Goal: Transaction & Acquisition: Purchase product/service

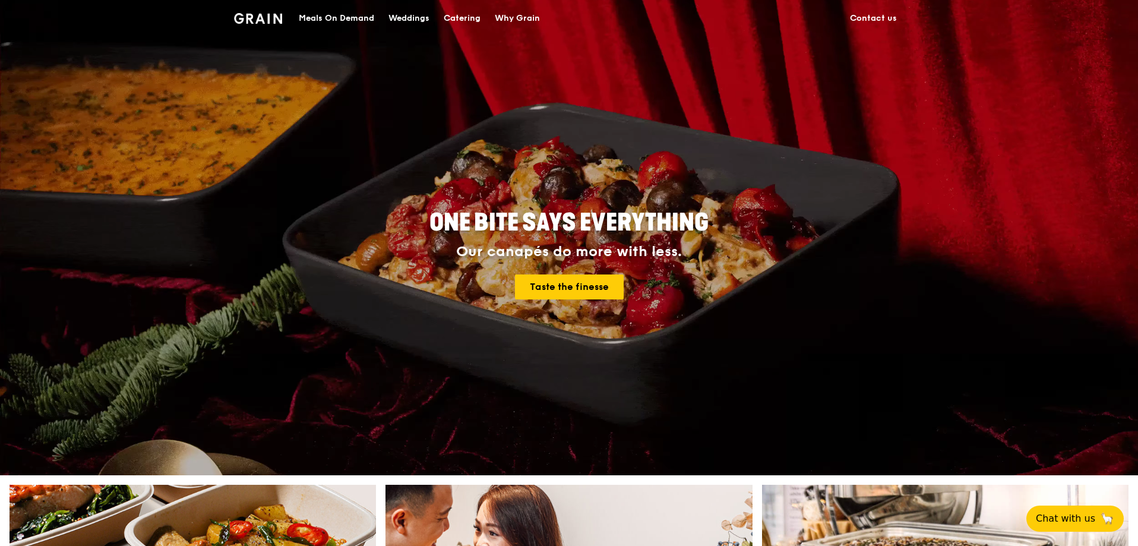
click at [354, 17] on div "Meals On Demand" at bounding box center [336, 19] width 75 height 36
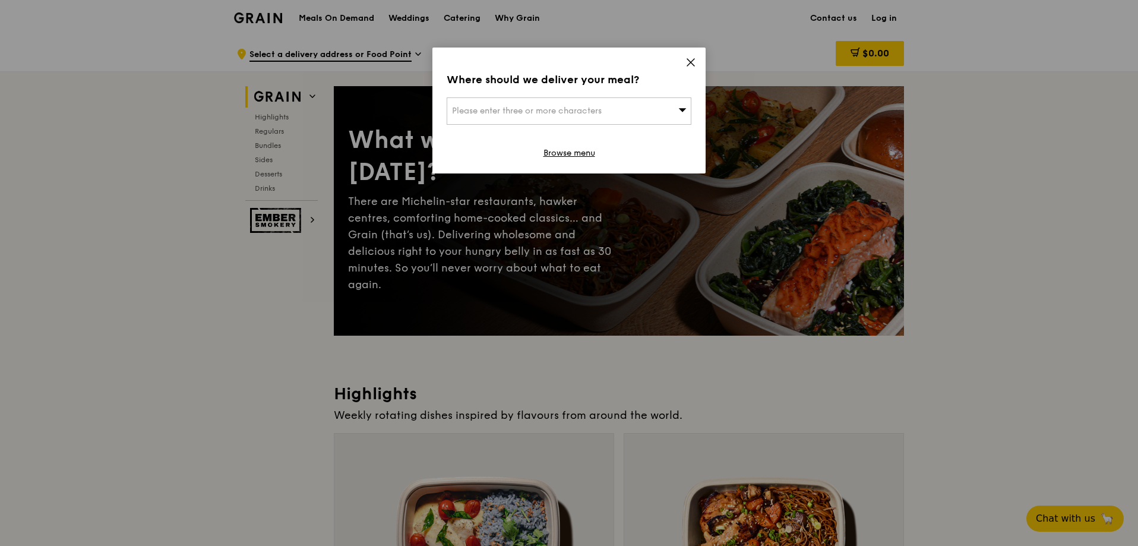
click at [688, 62] on icon at bounding box center [690, 62] width 11 height 11
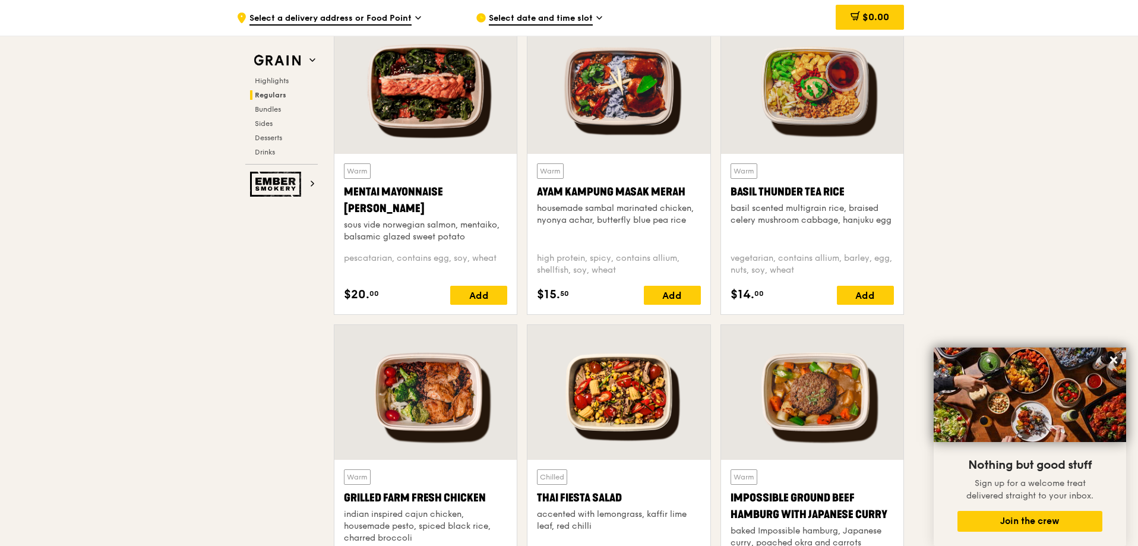
scroll to position [1069, 0]
click at [1115, 361] on icon at bounding box center [1113, 359] width 7 height 7
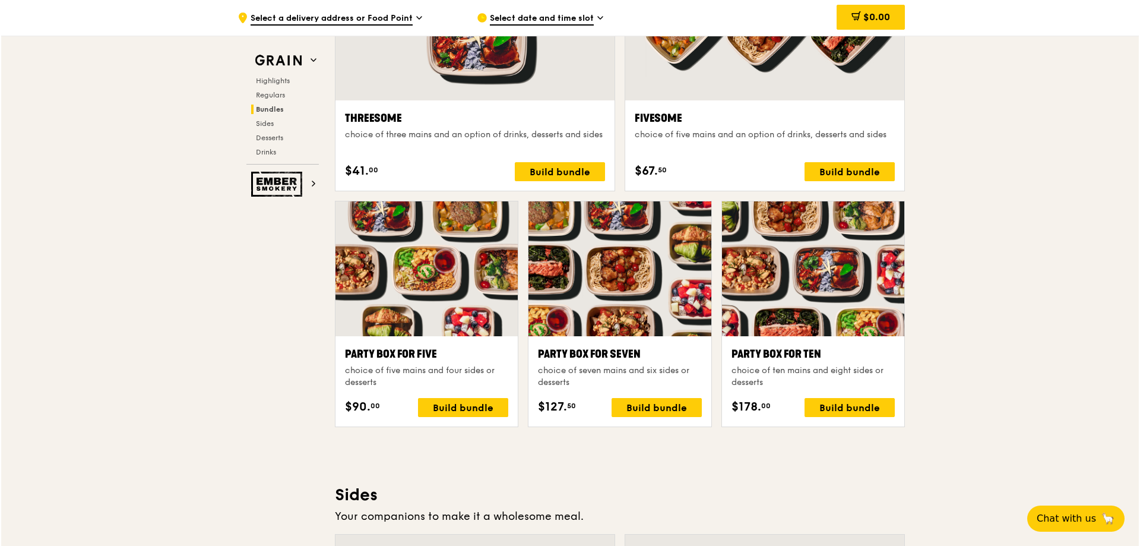
scroll to position [2257, 0]
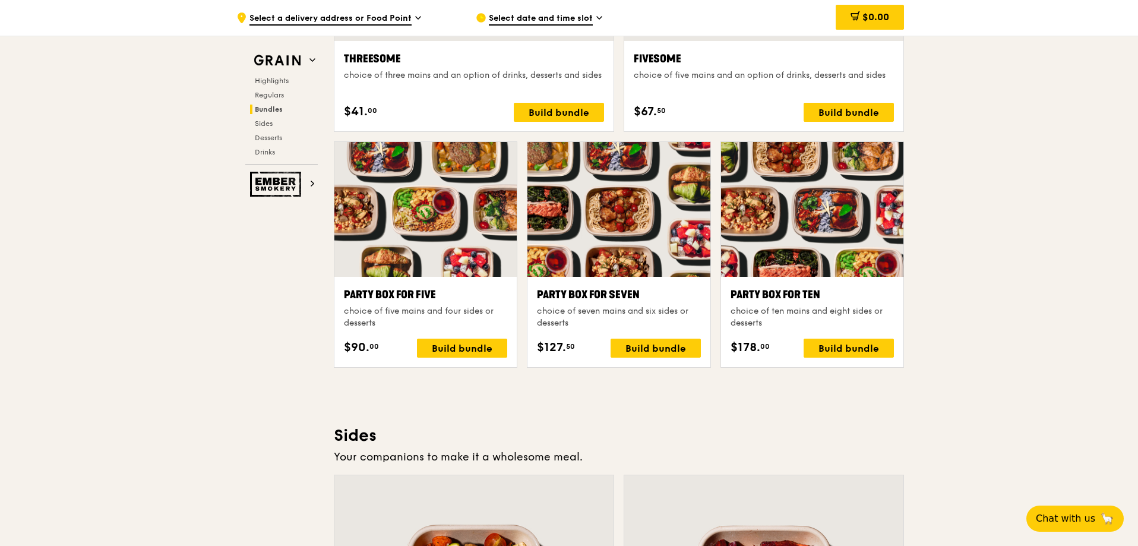
click at [855, 236] on div at bounding box center [812, 209] width 182 height 135
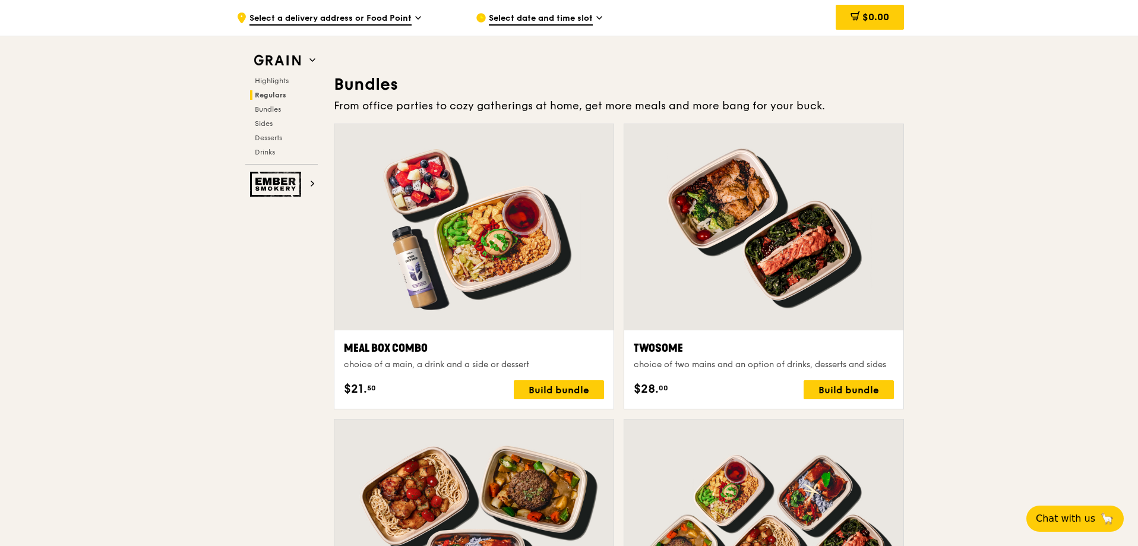
scroll to position [1708, 0]
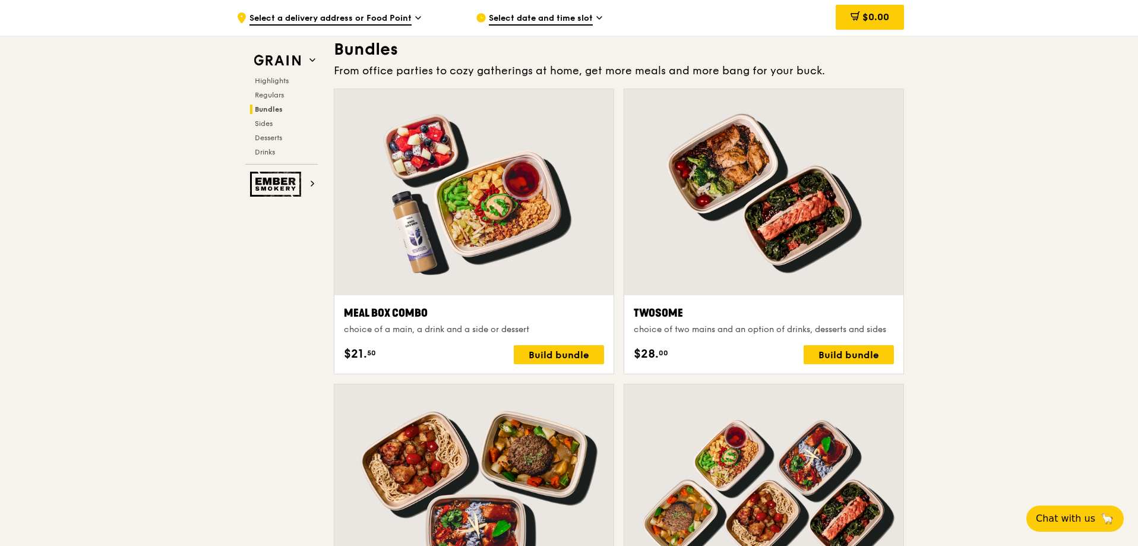
drag, startPoint x: 1137, startPoint y: 196, endPoint x: 1115, endPoint y: 232, distance: 41.9
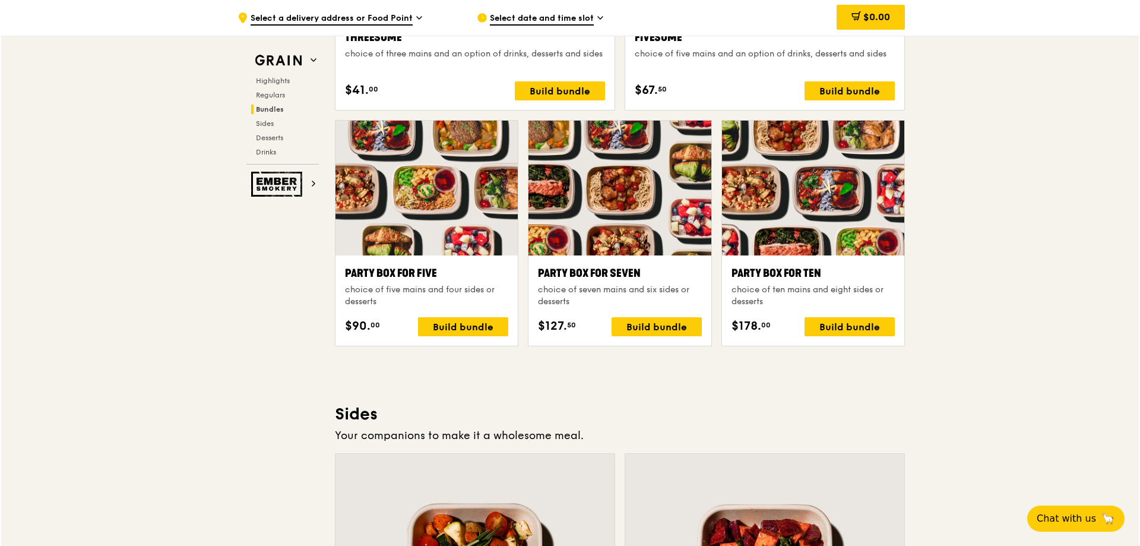
scroll to position [2267, 0]
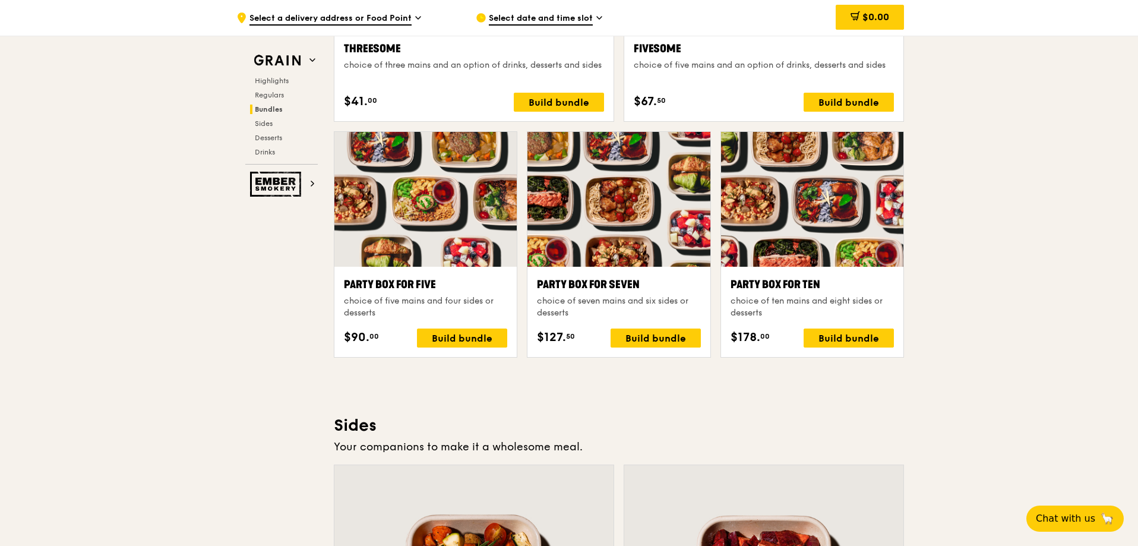
click at [444, 196] on div at bounding box center [425, 199] width 182 height 135
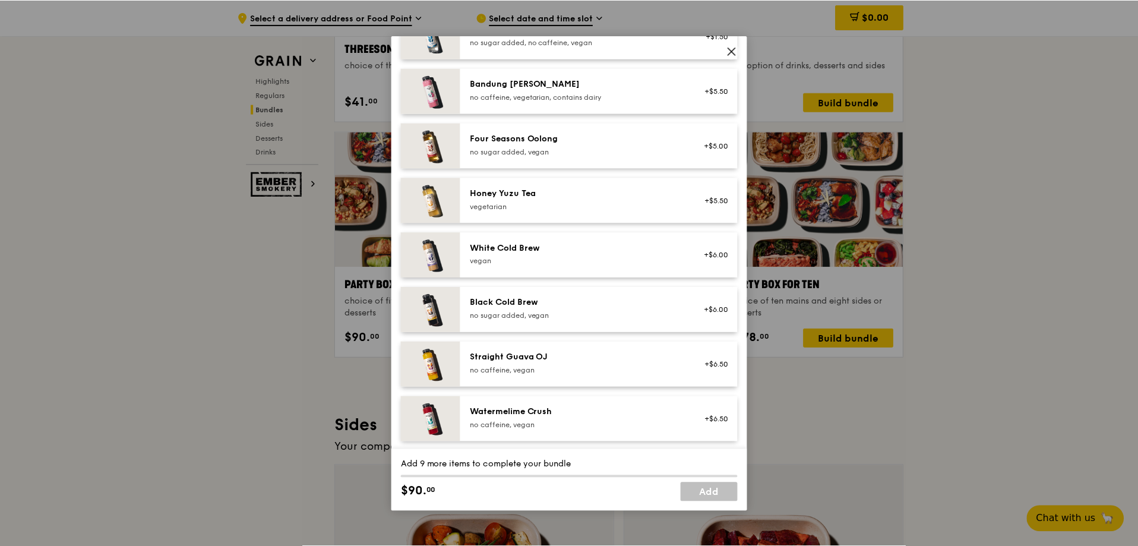
scroll to position [1360, 0]
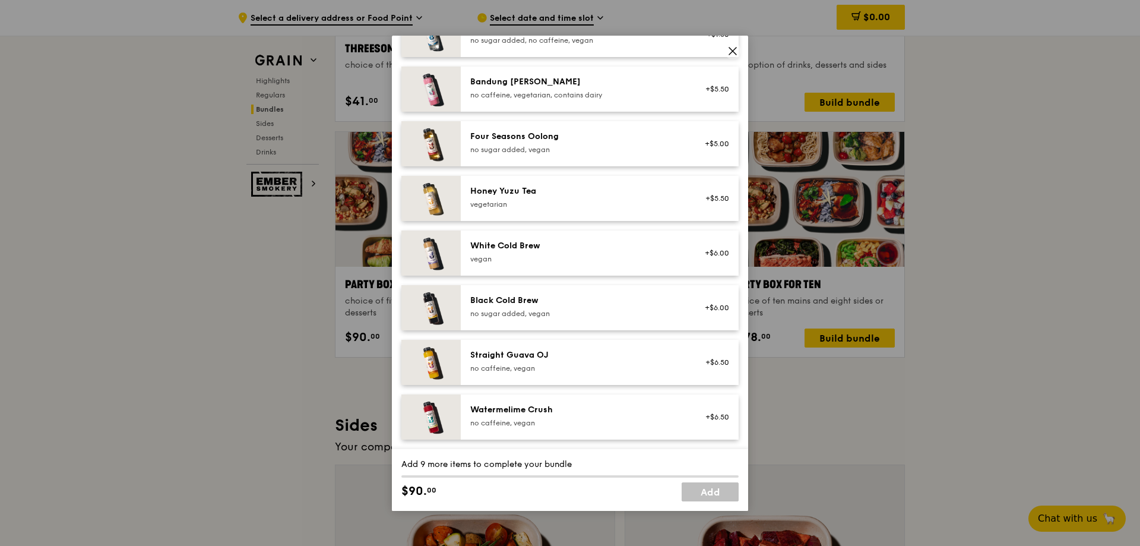
click at [732, 52] on icon at bounding box center [732, 51] width 7 height 7
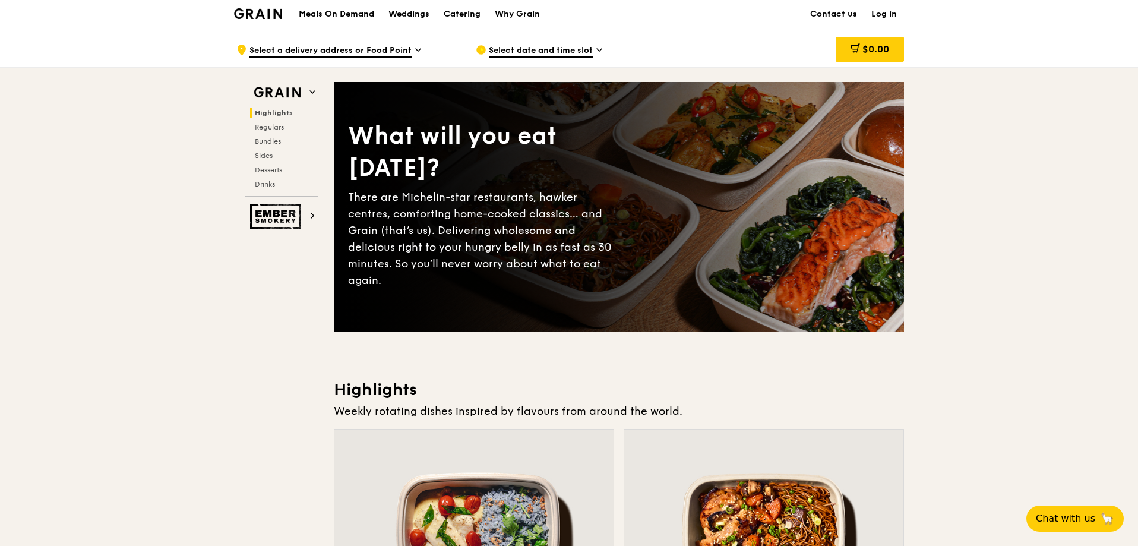
scroll to position [0, 0]
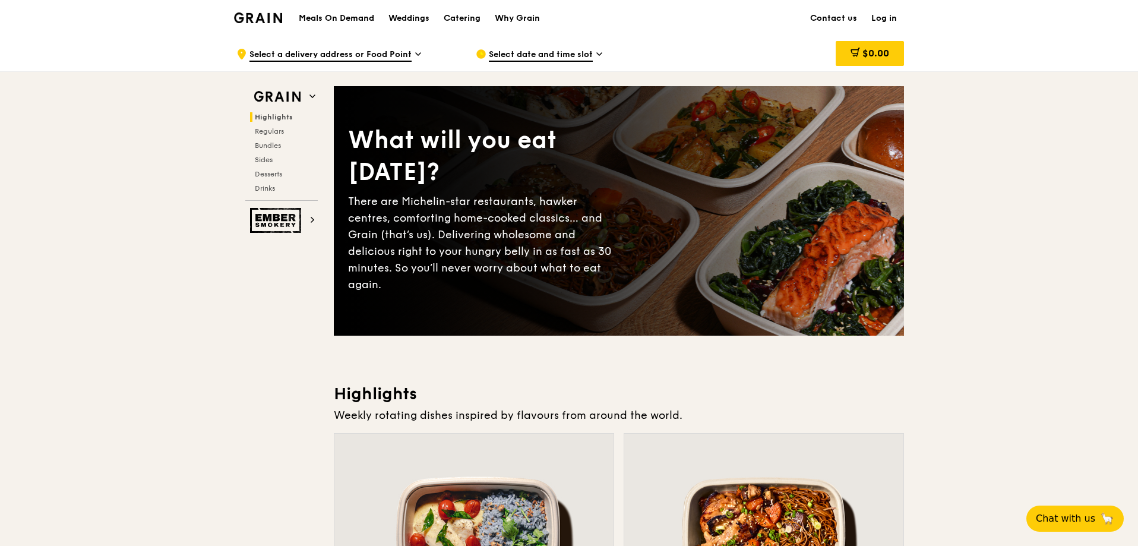
click at [363, 14] on h1 "Meals On Demand" at bounding box center [336, 18] width 75 height 12
click at [402, 13] on div "Weddings" at bounding box center [408, 19] width 41 height 36
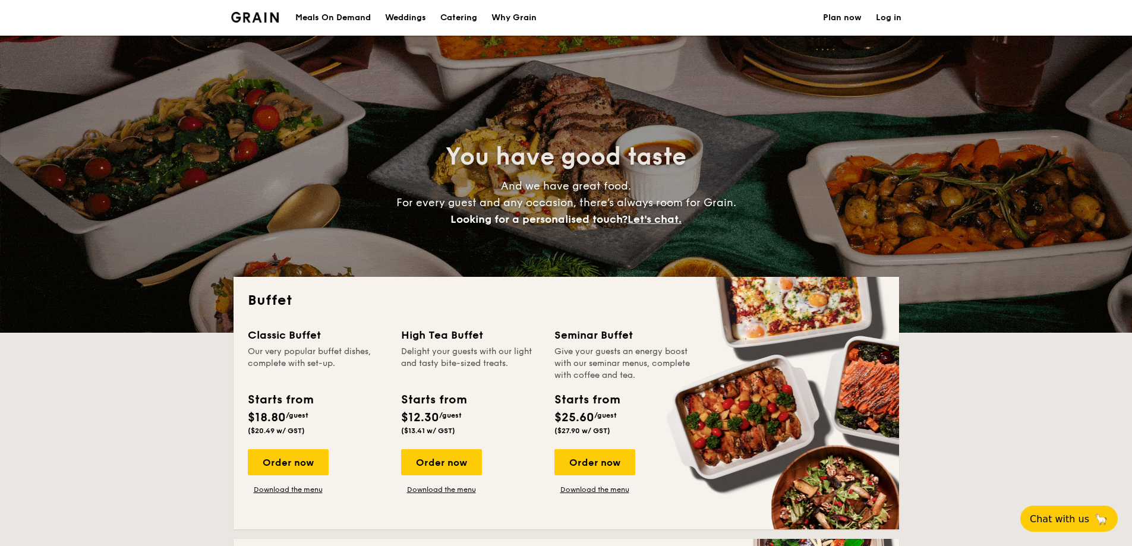
select select
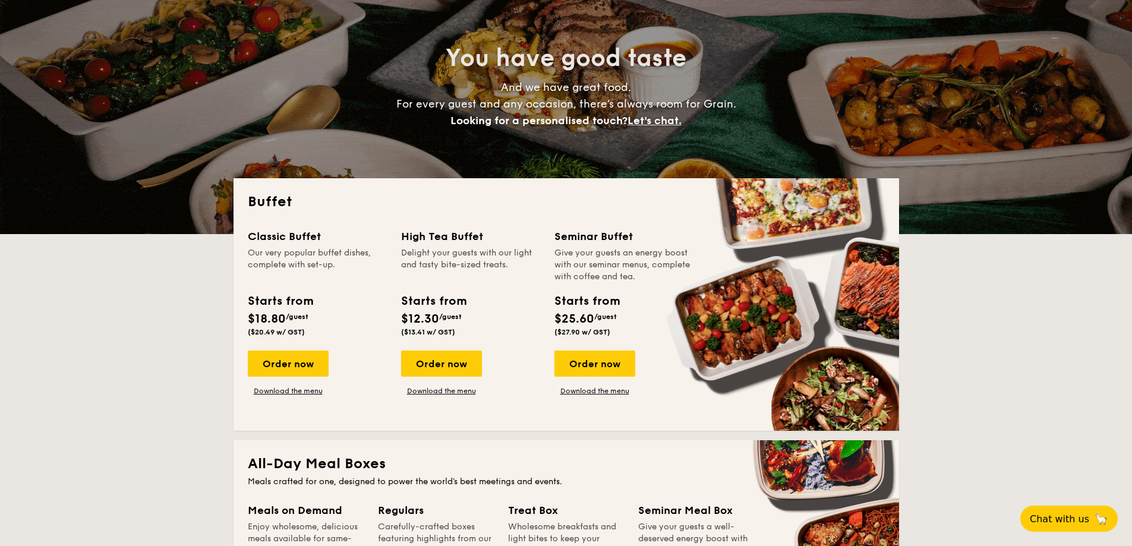
scroll to position [178, 0]
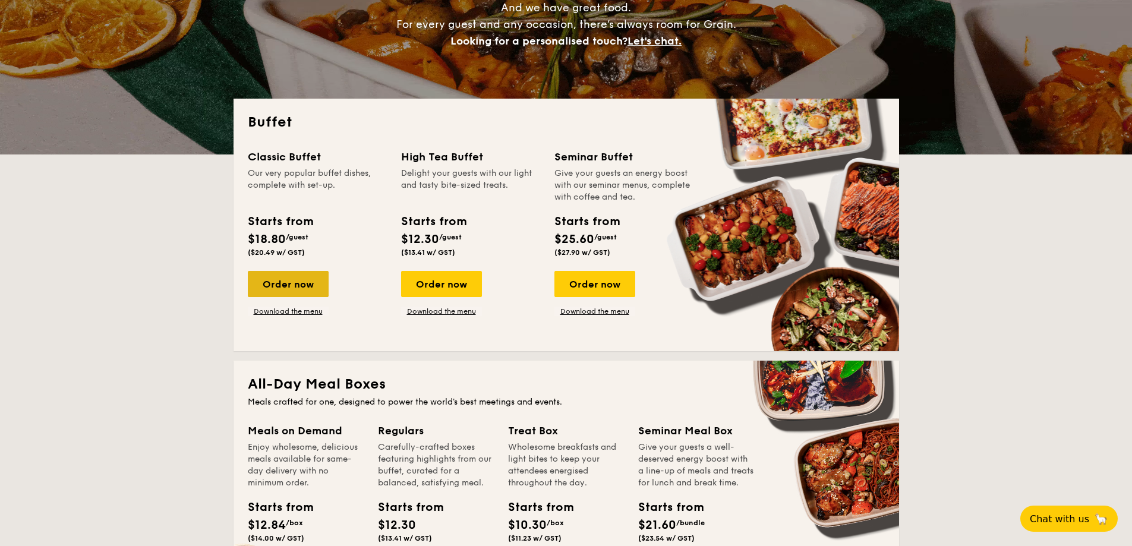
click at [300, 282] on div "Order now" at bounding box center [288, 284] width 81 height 26
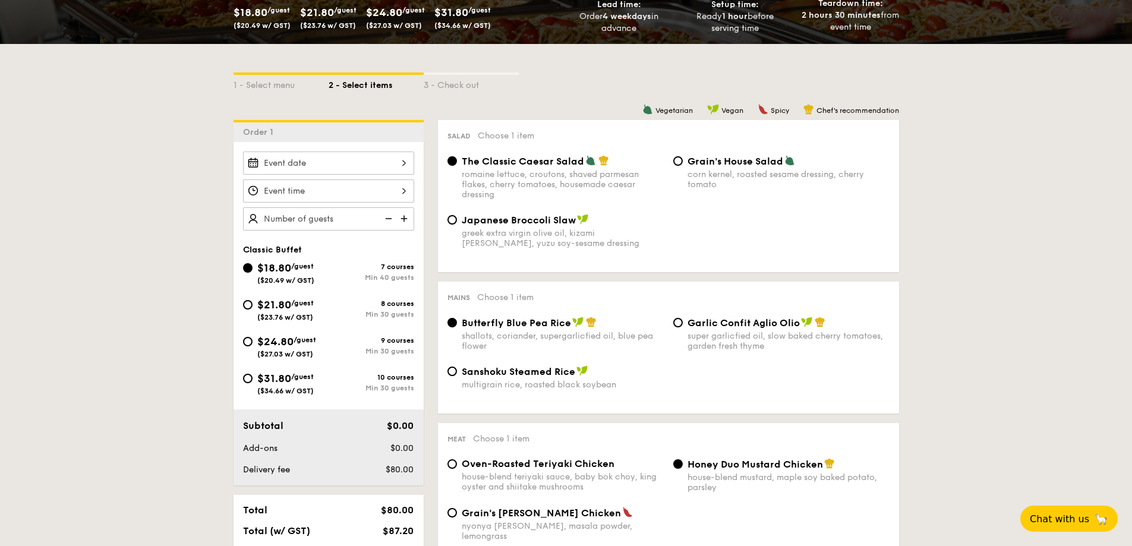
scroll to position [238, 0]
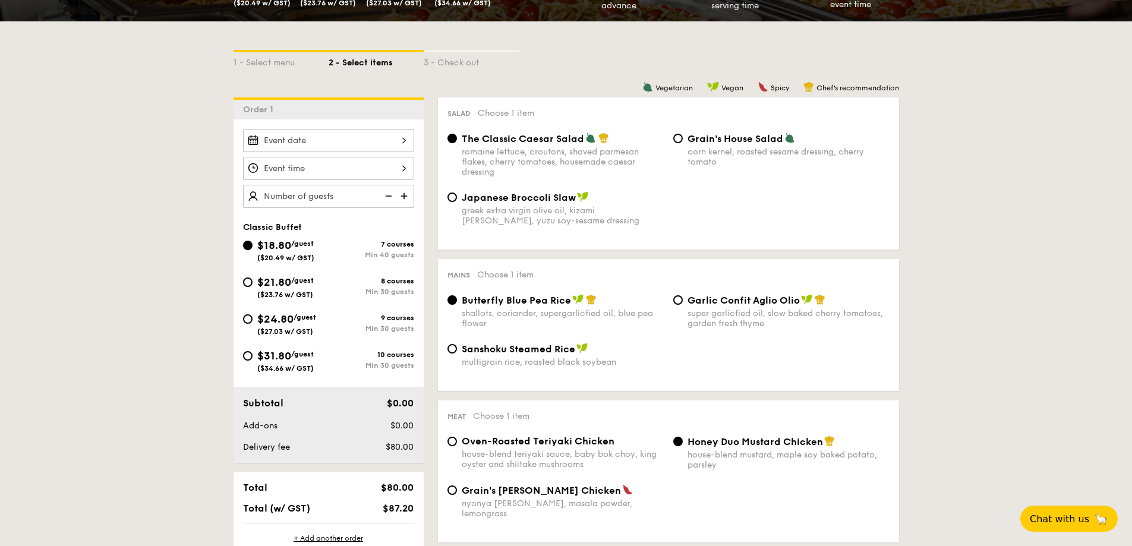
click at [403, 194] on img at bounding box center [405, 196] width 18 height 23
click at [388, 195] on img at bounding box center [387, 196] width 18 height 23
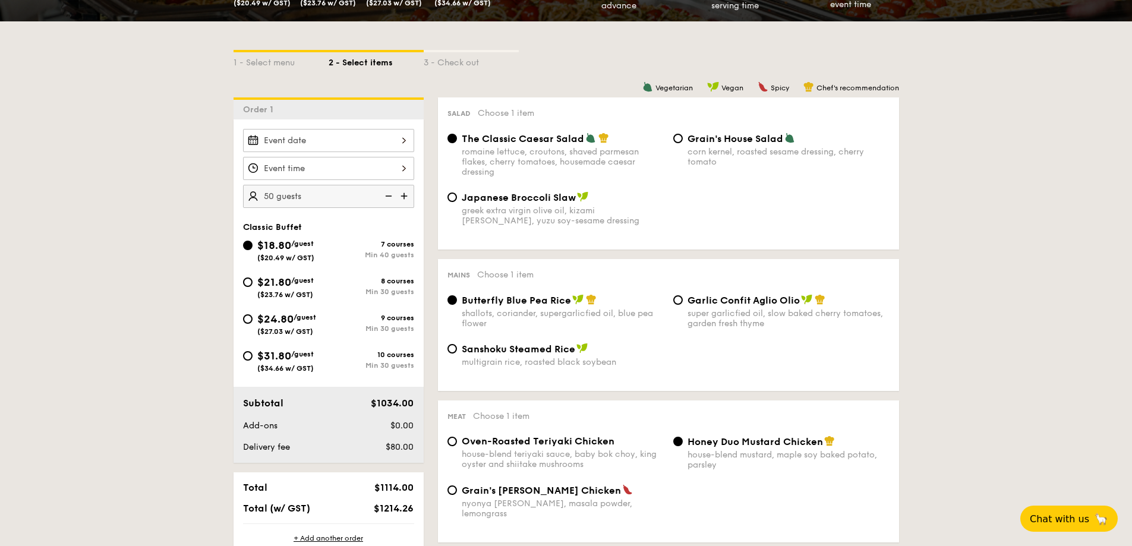
click at [388, 195] on img at bounding box center [387, 196] width 18 height 23
type input "40 guests"
click at [388, 195] on img at bounding box center [387, 196] width 18 height 23
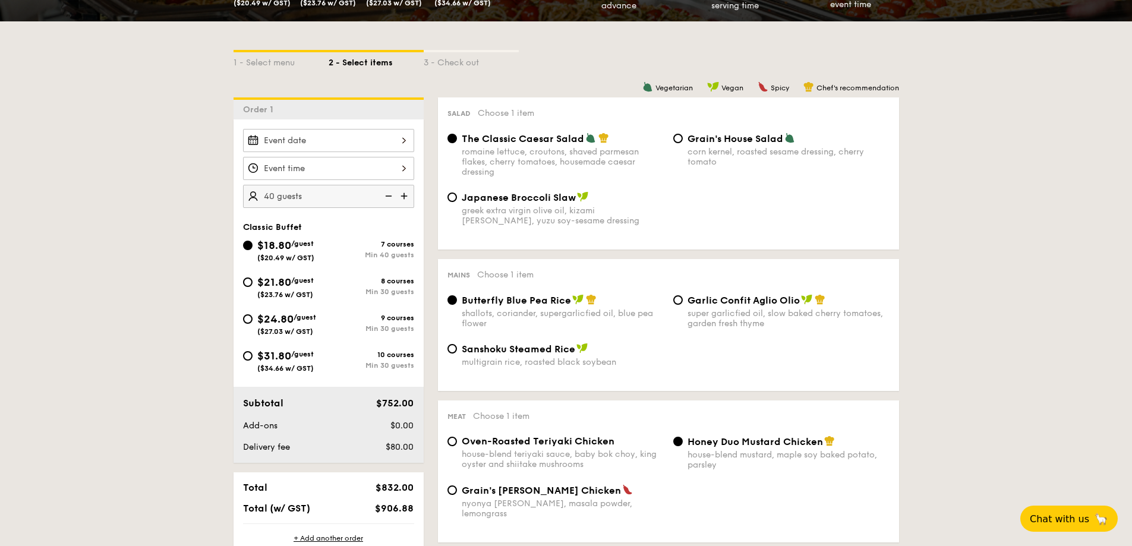
click at [388, 195] on img at bounding box center [387, 196] width 18 height 23
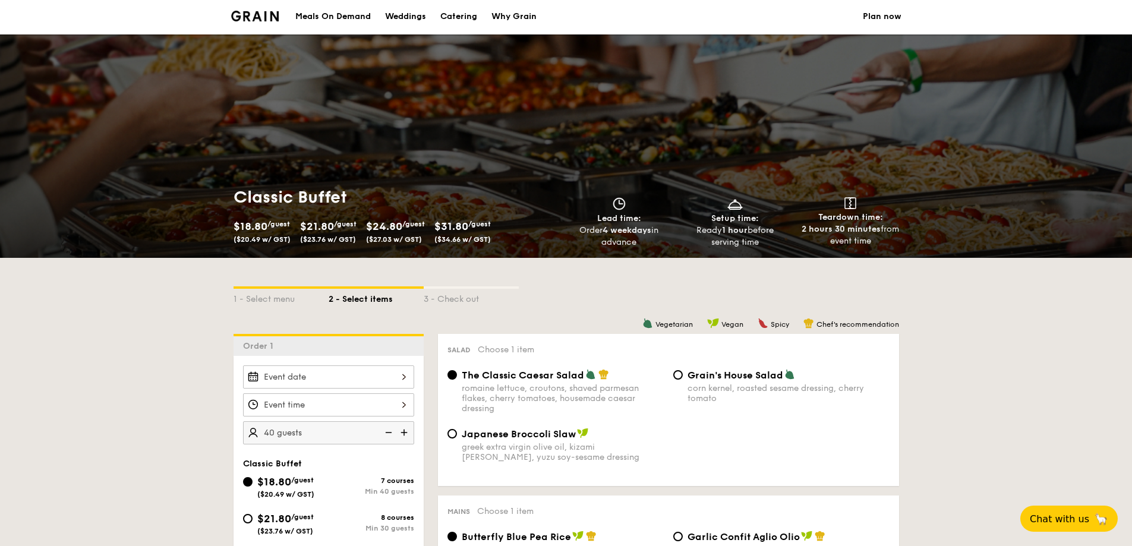
scroll to position [0, 0]
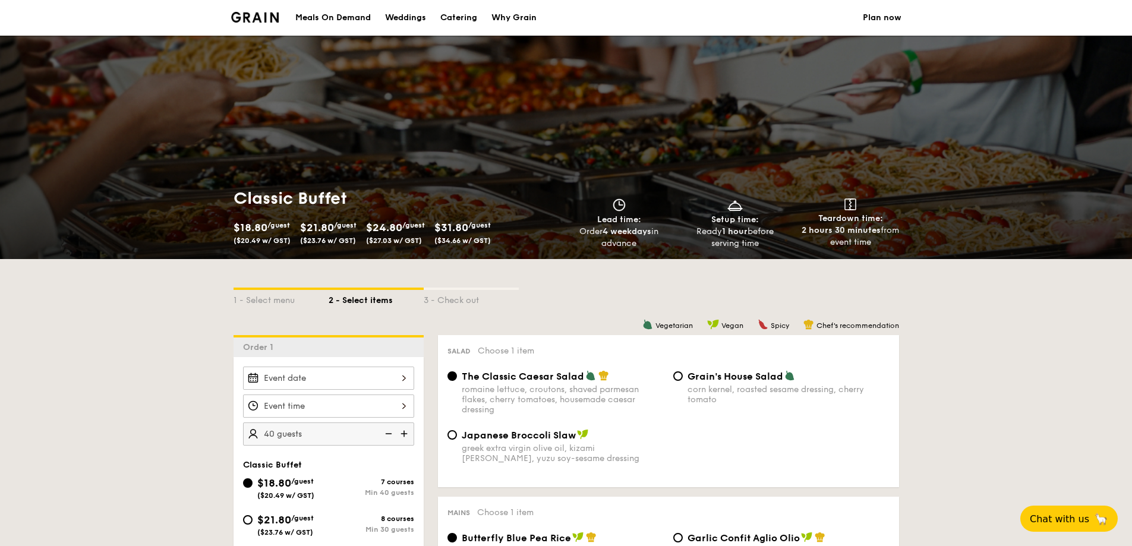
click at [343, 21] on div "Meals On Demand" at bounding box center [332, 18] width 75 height 36
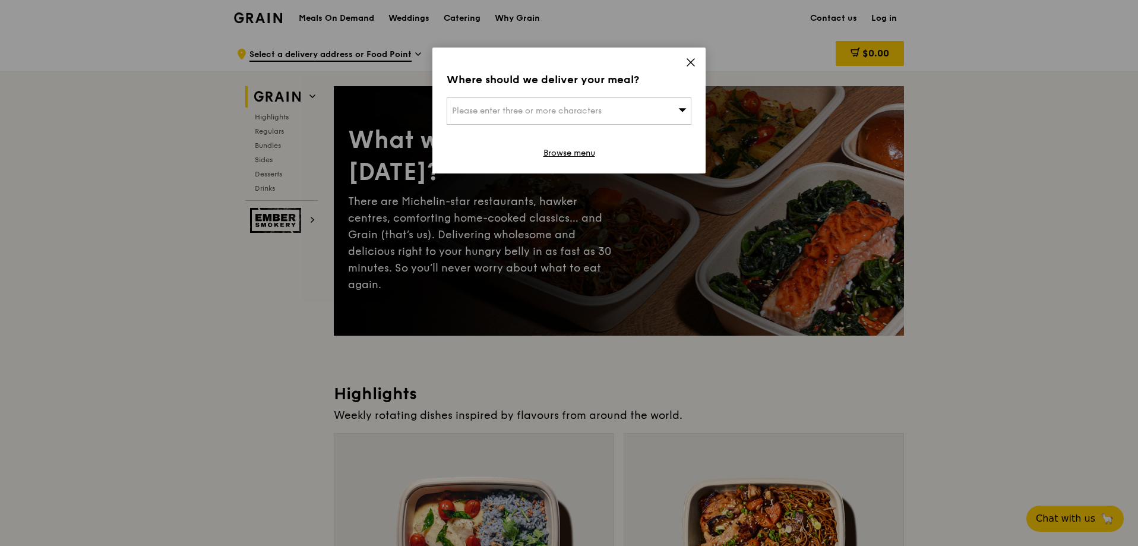
click at [602, 115] on span "Please enter three or more characters" at bounding box center [527, 111] width 150 height 10
type input "p"
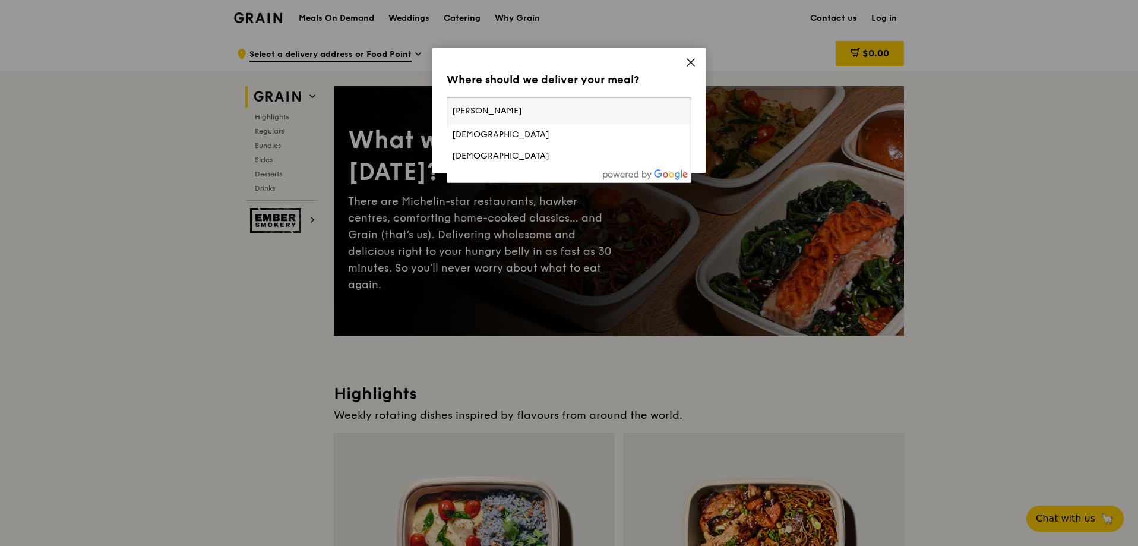
type input "Maranatha Christian"
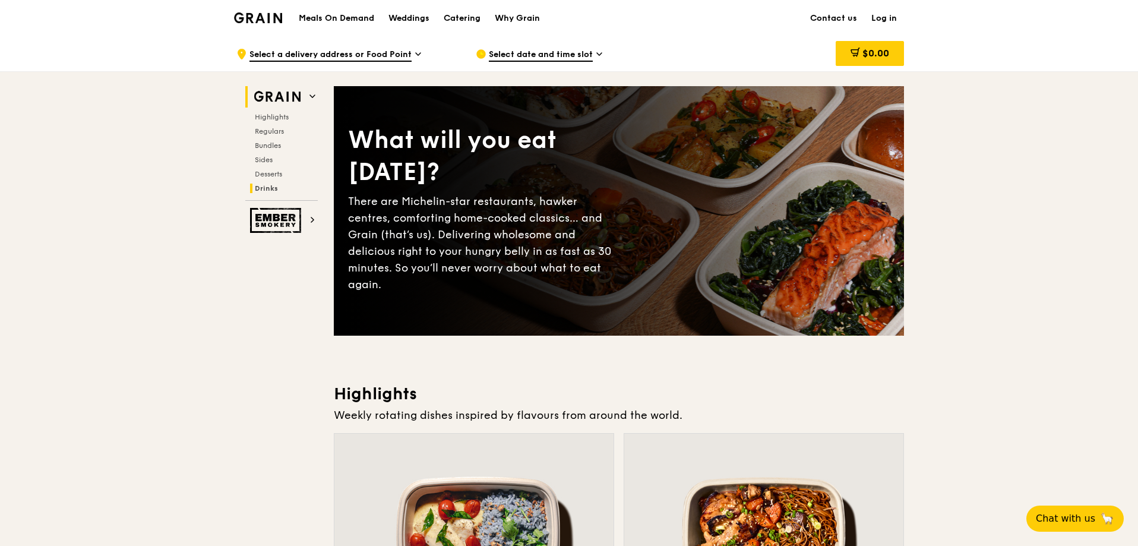
click at [274, 189] on span "Drinks" at bounding box center [266, 188] width 23 height 8
